Goal: Find specific page/section: Find specific page/section

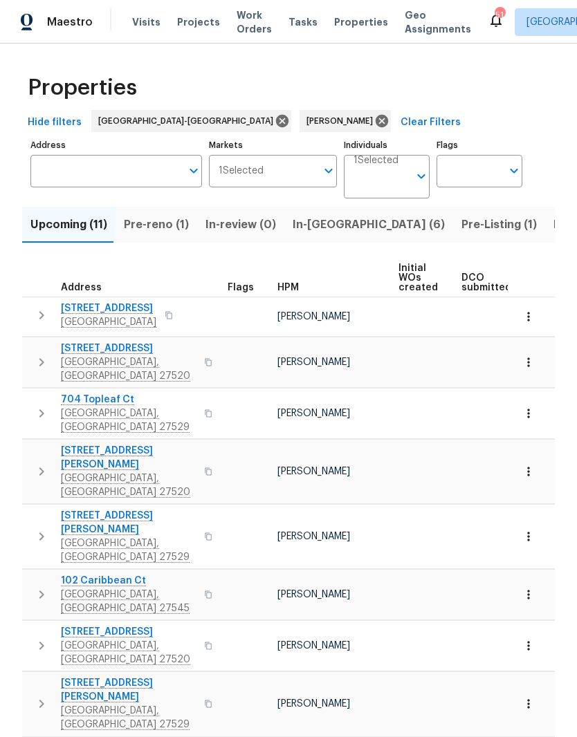
click at [301, 209] on button "In-[GEOGRAPHIC_DATA] (6)" at bounding box center [368, 225] width 169 height 36
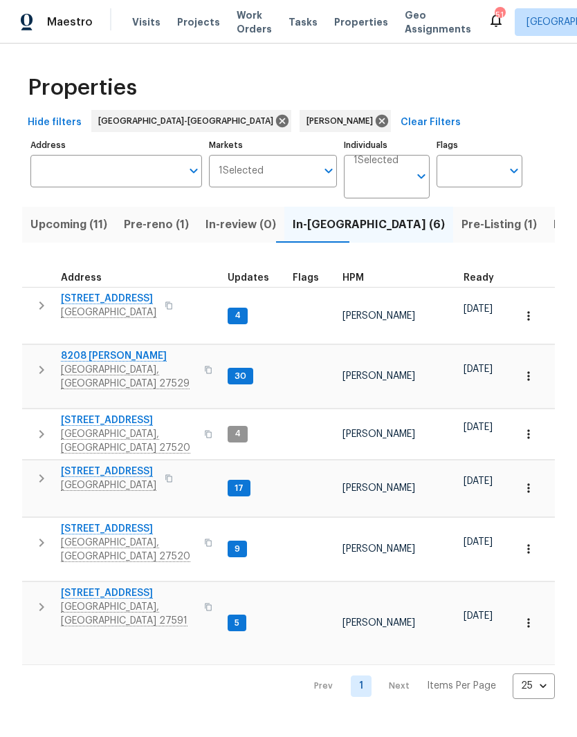
click at [138, 227] on span "Pre-reno (1)" at bounding box center [156, 224] width 65 height 19
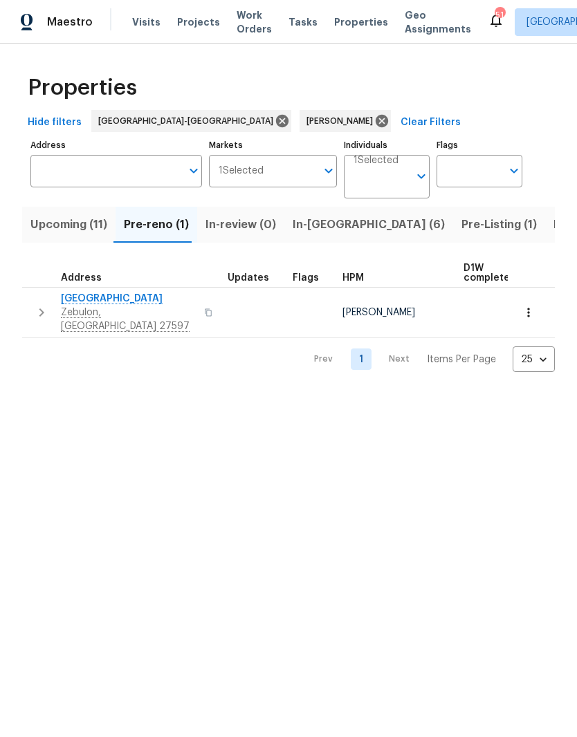
click at [318, 222] on span "In-reno (6)" at bounding box center [368, 224] width 152 height 19
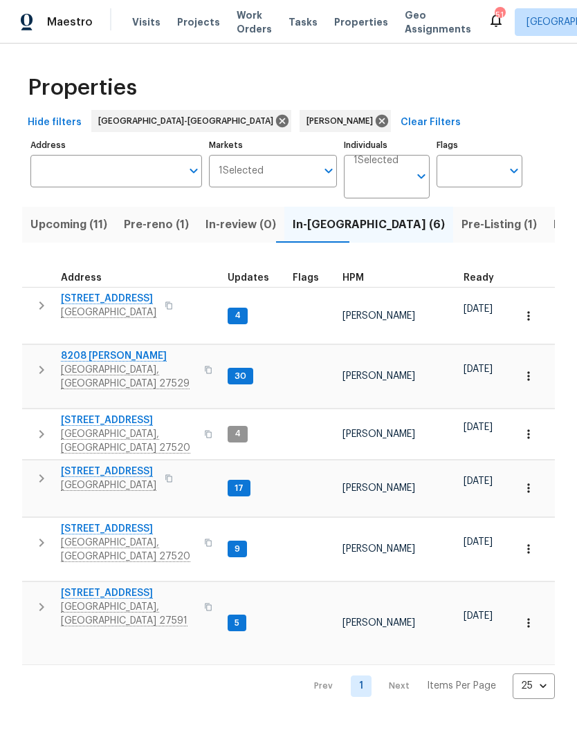
click at [71, 303] on span "[STREET_ADDRESS]" at bounding box center [108, 299] width 95 height 14
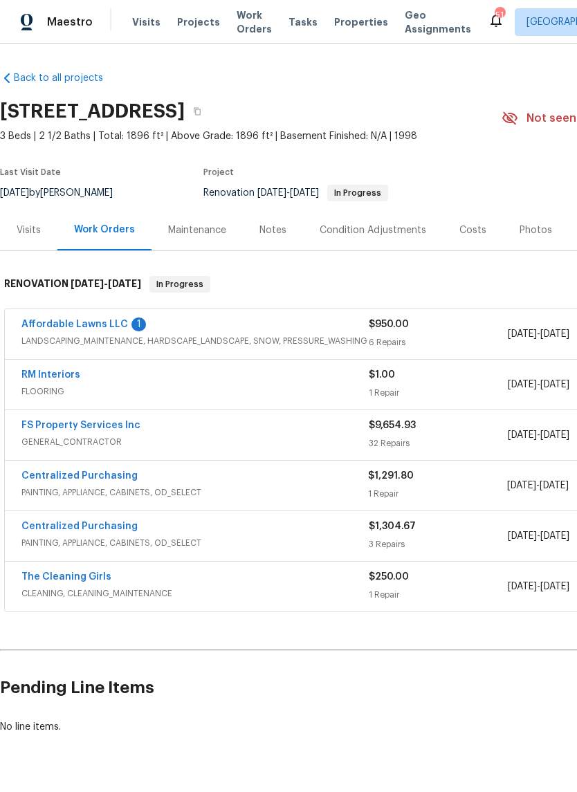
click at [470, 223] on div "Costs" at bounding box center [472, 230] width 27 height 14
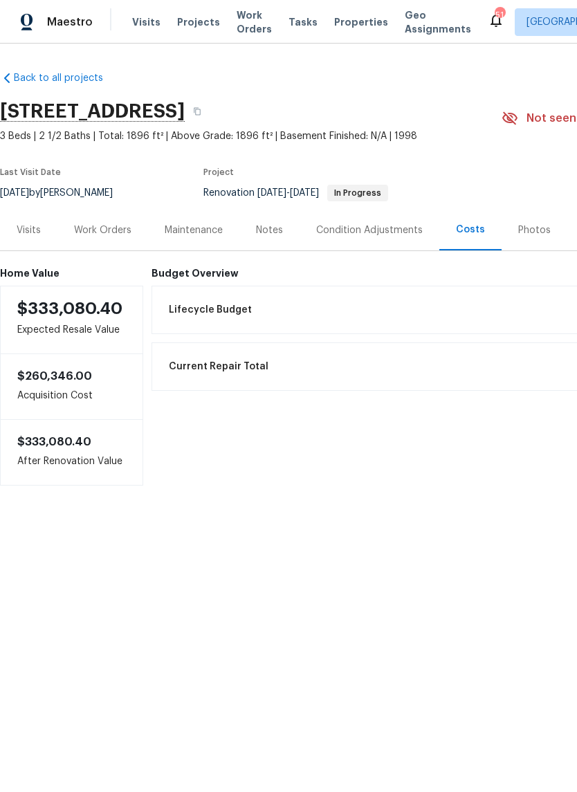
click at [272, 227] on div "Notes" at bounding box center [269, 230] width 27 height 14
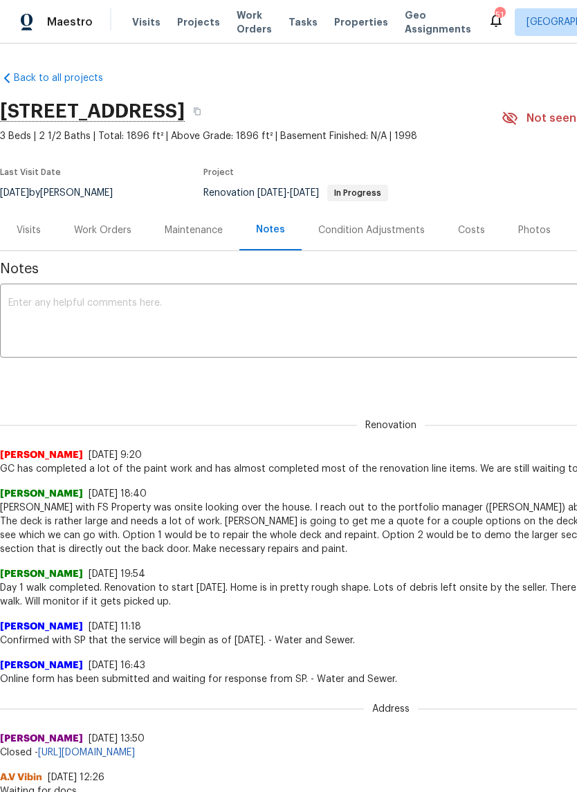
click at [32, 237] on div "Visits" at bounding box center [28, 229] width 57 height 41
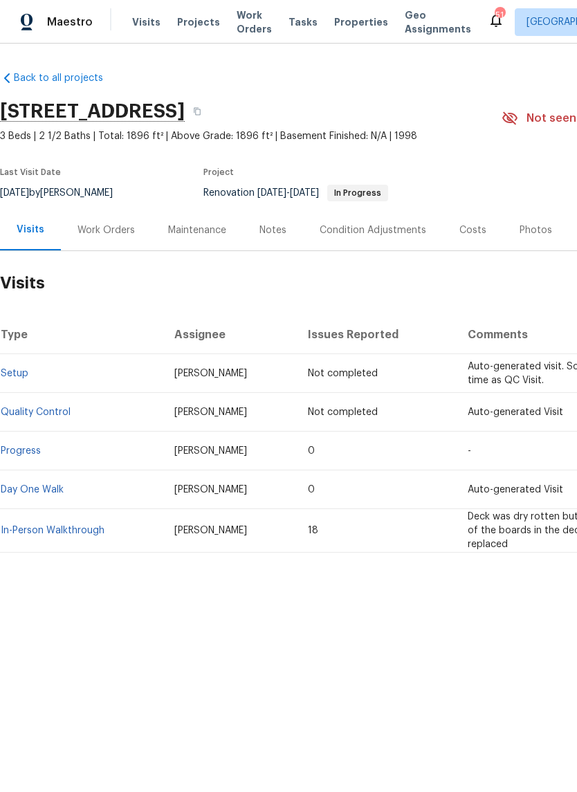
click at [106, 233] on div "Work Orders" at bounding box center [105, 230] width 57 height 14
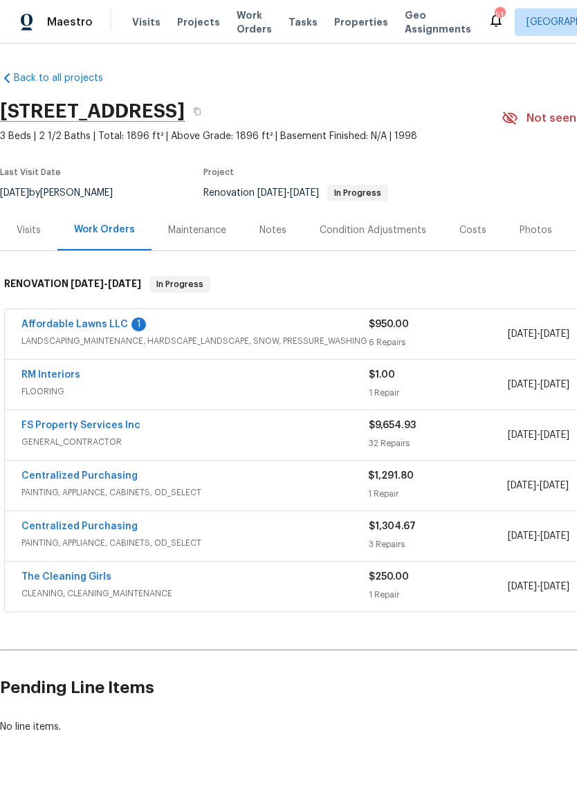
click at [46, 322] on link "Affordable Lawns LLC" at bounding box center [74, 324] width 106 height 10
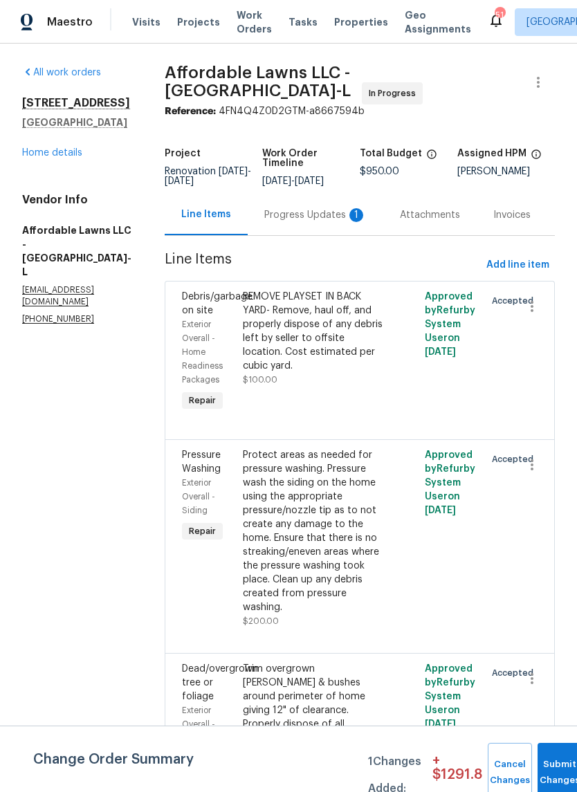
click at [306, 222] on div "Progress Updates 1" at bounding box center [315, 215] width 102 height 14
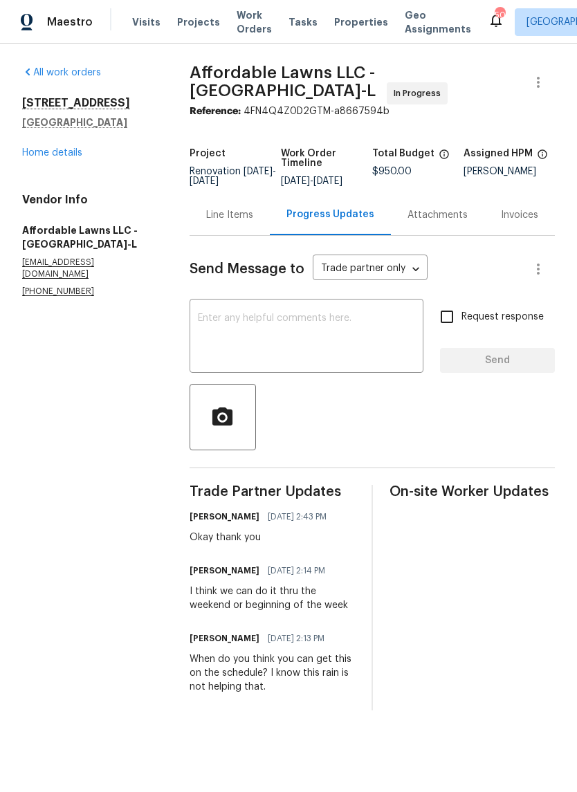
click at [66, 155] on link "Home details" at bounding box center [52, 153] width 60 height 10
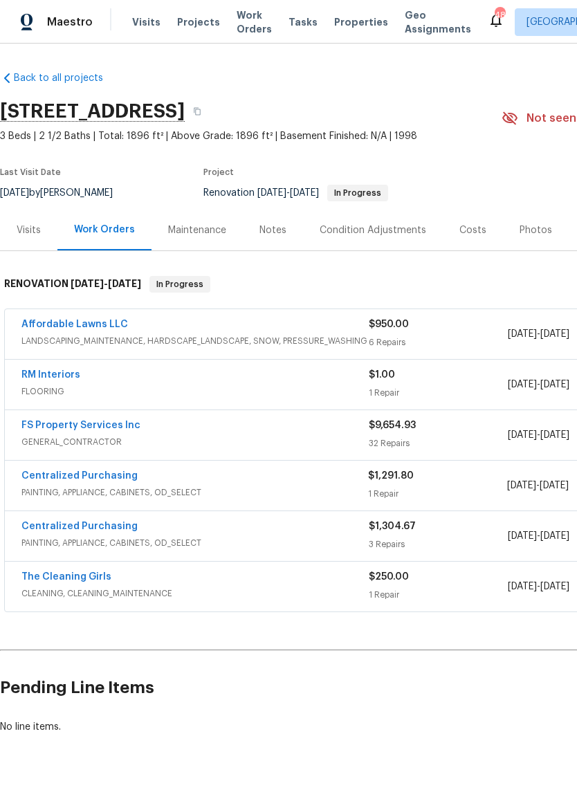
click at [467, 235] on div "Costs" at bounding box center [472, 230] width 27 height 14
